Goal: Information Seeking & Learning: Check status

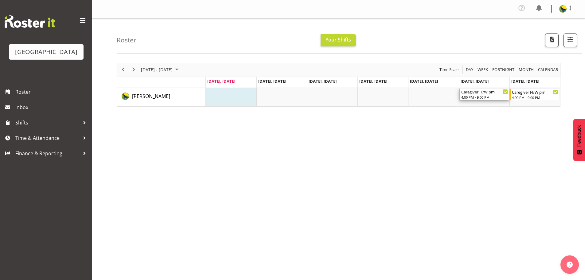
click at [488, 99] on div "4:00 PM - 9:00 PM" at bounding box center [484, 97] width 47 height 5
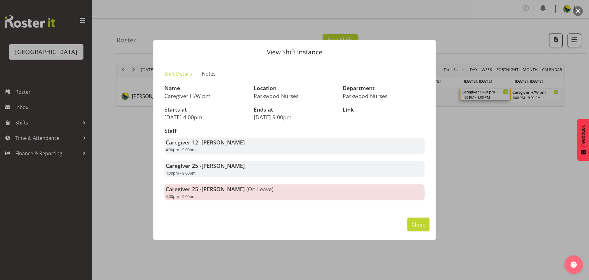
click at [419, 228] on span "Close" at bounding box center [419, 224] width 14 height 8
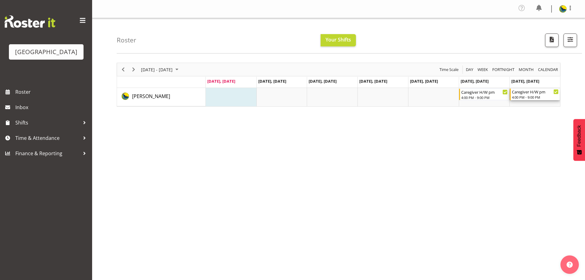
click at [526, 95] on div "Caregiver H/W pm" at bounding box center [535, 91] width 47 height 6
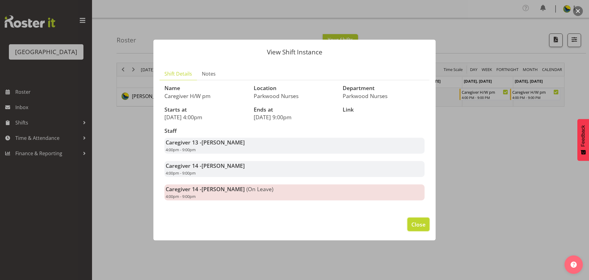
click at [416, 228] on span "Close" at bounding box center [419, 224] width 14 height 8
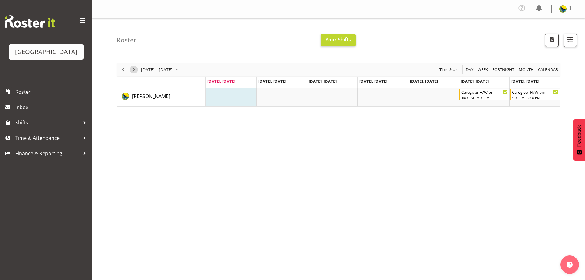
click at [134, 71] on span "Next" at bounding box center [133, 70] width 7 height 8
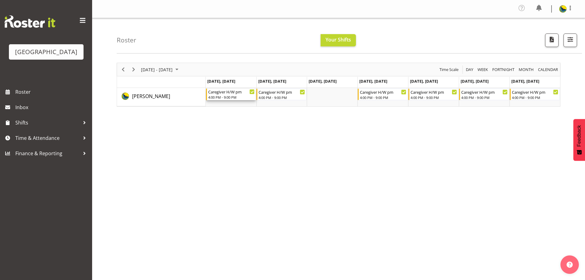
click at [230, 95] on div "Caregiver H/W pm" at bounding box center [231, 91] width 47 height 6
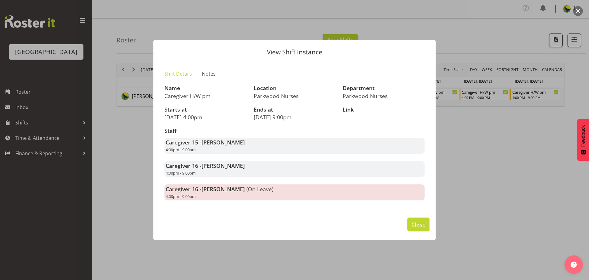
click at [418, 228] on span "Close" at bounding box center [419, 224] width 14 height 8
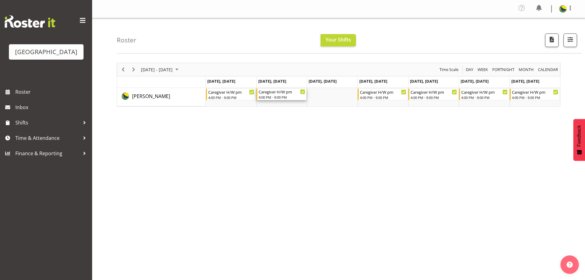
click at [279, 99] on div "4:00 PM - 9:00 PM" at bounding box center [281, 97] width 47 height 5
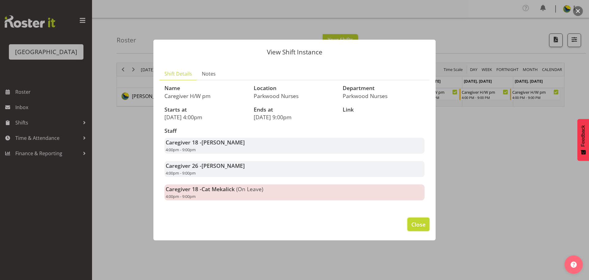
click at [421, 228] on span "Close" at bounding box center [419, 224] width 14 height 8
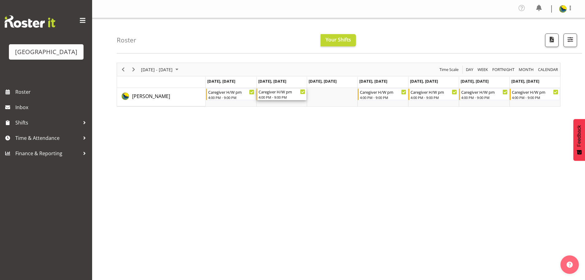
click at [273, 99] on div "4:00 PM - 9:00 PM" at bounding box center [281, 97] width 47 height 5
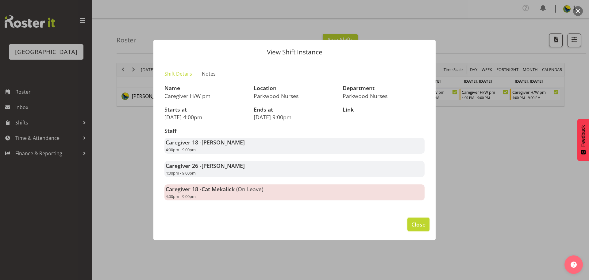
click at [418, 228] on span "Close" at bounding box center [419, 224] width 14 height 8
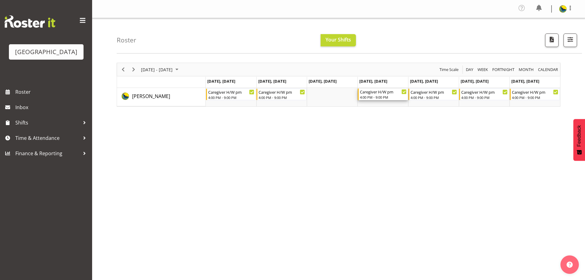
click at [388, 95] on div "Caregiver H/W pm" at bounding box center [383, 91] width 47 height 6
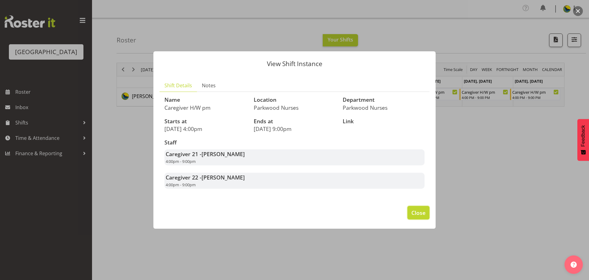
click at [417, 216] on span "Close" at bounding box center [419, 212] width 14 height 8
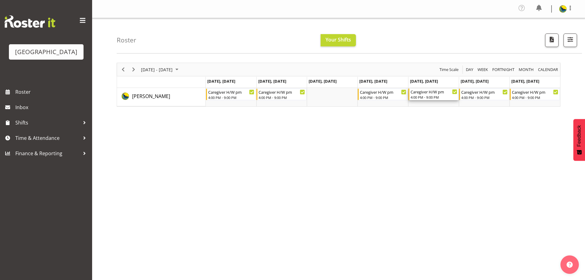
click at [433, 95] on div "Caregiver H/W pm" at bounding box center [433, 91] width 47 height 6
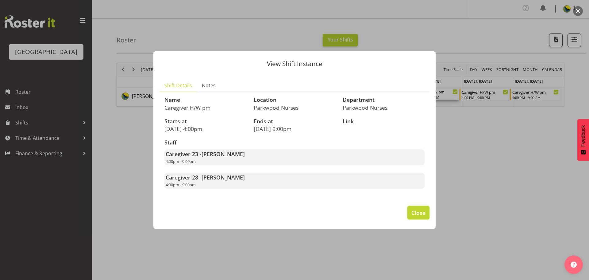
click at [420, 216] on span "Close" at bounding box center [419, 212] width 14 height 8
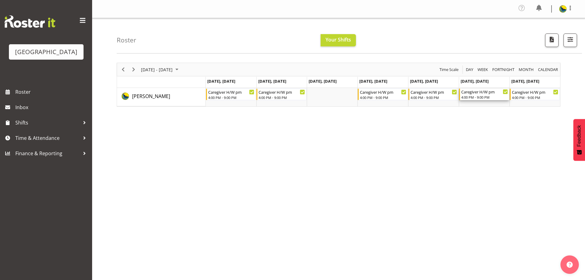
click at [489, 95] on div "Caregiver H/W pm" at bounding box center [484, 91] width 47 height 6
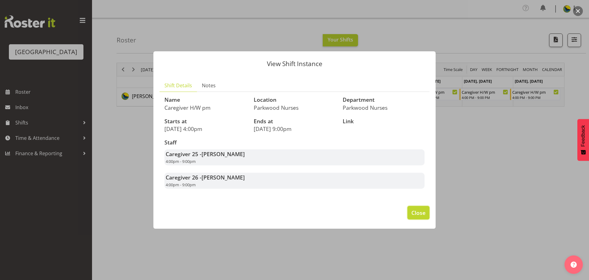
click at [413, 216] on span "Close" at bounding box center [419, 212] width 14 height 8
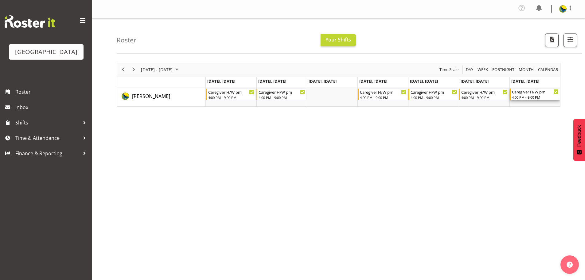
click at [541, 93] on div "Caregiver H/W pm" at bounding box center [535, 91] width 47 height 6
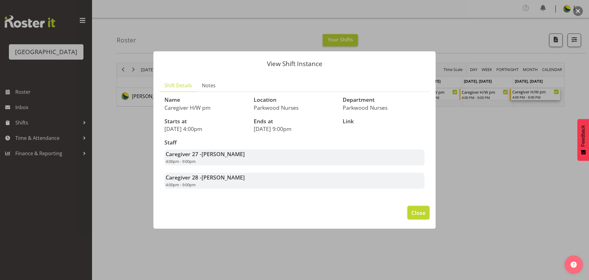
click at [415, 216] on span "Close" at bounding box center [419, 212] width 14 height 8
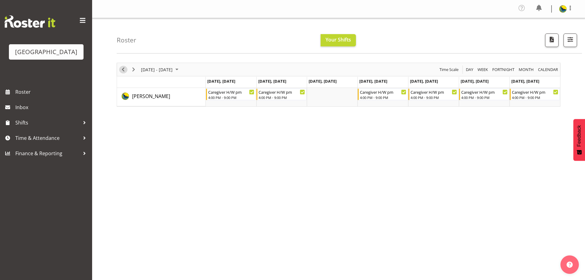
click at [125, 72] on span "Previous" at bounding box center [122, 70] width 7 height 8
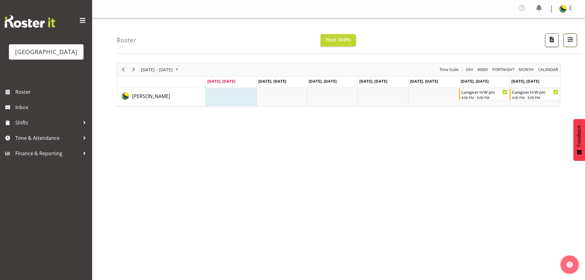
click at [569, 43] on span "button" at bounding box center [570, 39] width 8 height 8
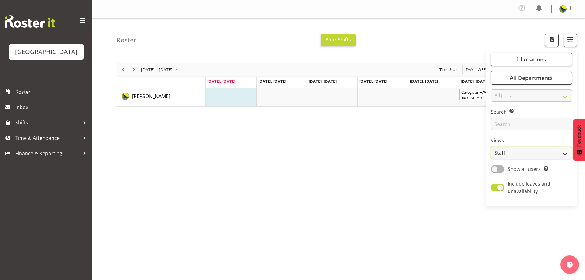
click at [513, 159] on select "Staff Role Shift - Horizontal Shift - Vertical Staff - Location" at bounding box center [531, 152] width 81 height 12
select select "shift"
click at [491, 159] on select "Staff Role Shift - Horizontal Shift - Vertical Staff - Location" at bounding box center [531, 152] width 81 height 12
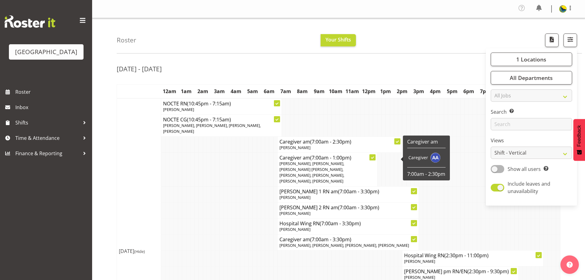
click at [450, 29] on div "Roster Your Shifts 1 Locations [GEOGRAPHIC_DATA] Kitchen [GEOGRAPHIC_DATA] Sele…" at bounding box center [349, 35] width 465 height 35
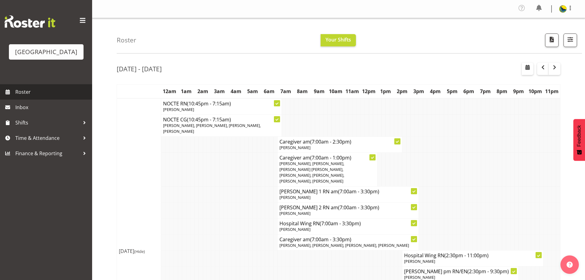
click at [43, 99] on link "Roster" at bounding box center [46, 91] width 92 height 15
